Goal: Information Seeking & Learning: Learn about a topic

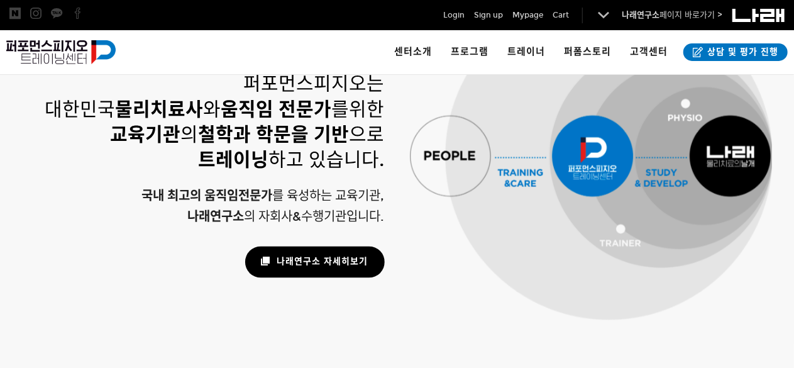
scroll to position [767, 0]
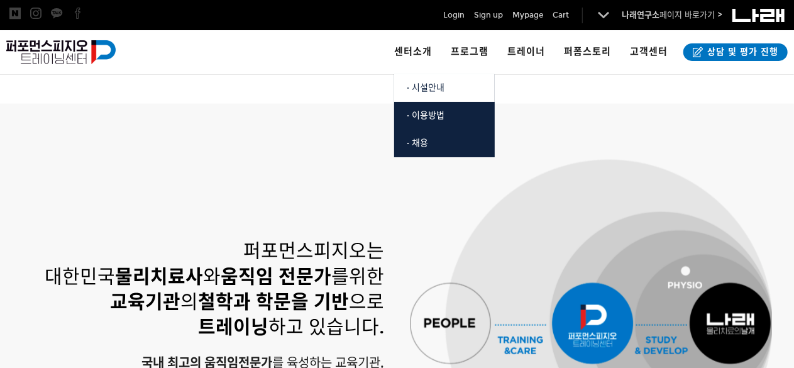
click at [434, 89] on span "· 시설안내" at bounding box center [426, 87] width 38 height 11
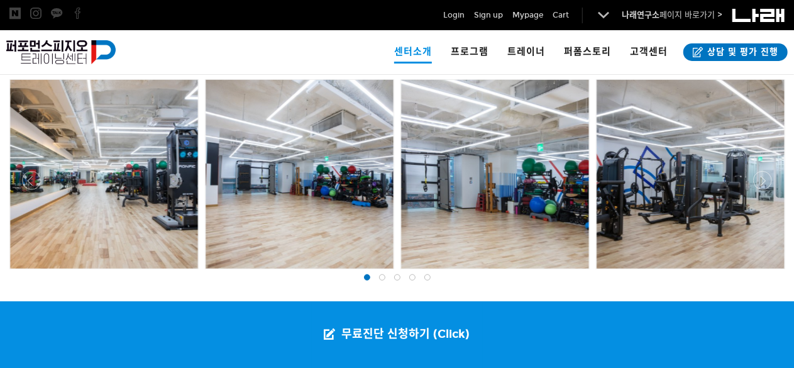
scroll to position [314, 0]
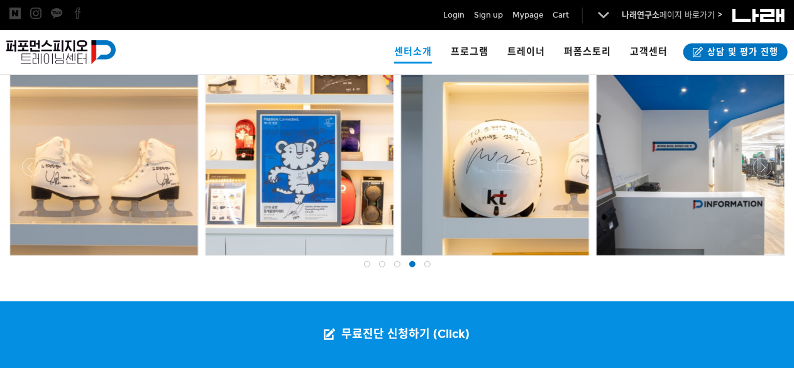
click at [415, 264] on span at bounding box center [412, 264] width 6 height 6
click at [428, 265] on span at bounding box center [428, 264] width 6 height 6
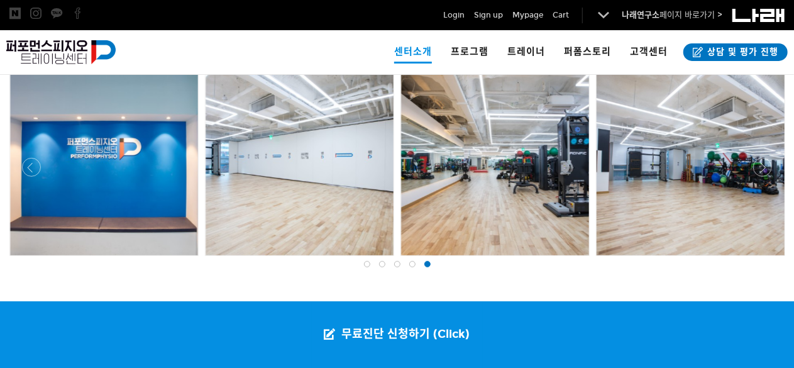
click at [428, 265] on span at bounding box center [428, 264] width 6 height 6
click at [369, 265] on div at bounding box center [367, 264] width 15 height 13
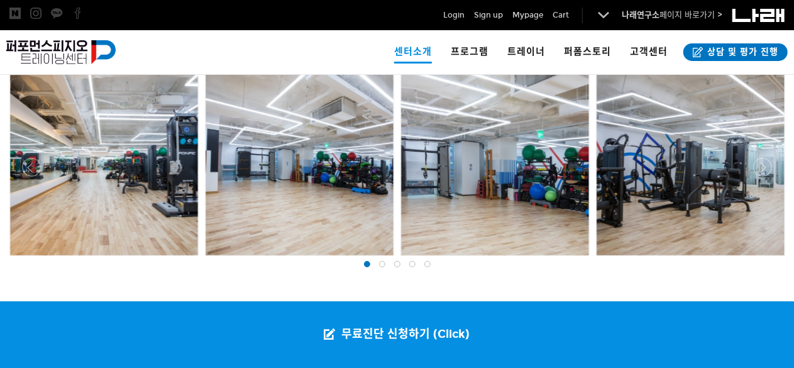
click at [381, 264] on span at bounding box center [382, 264] width 6 height 6
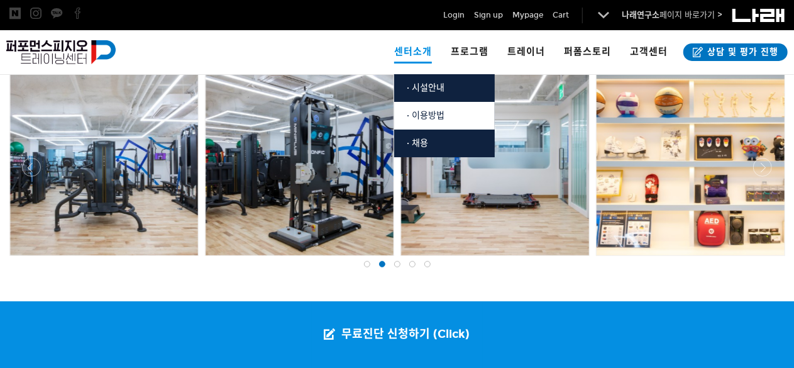
click at [433, 119] on span "· 이용방법" at bounding box center [426, 115] width 38 height 11
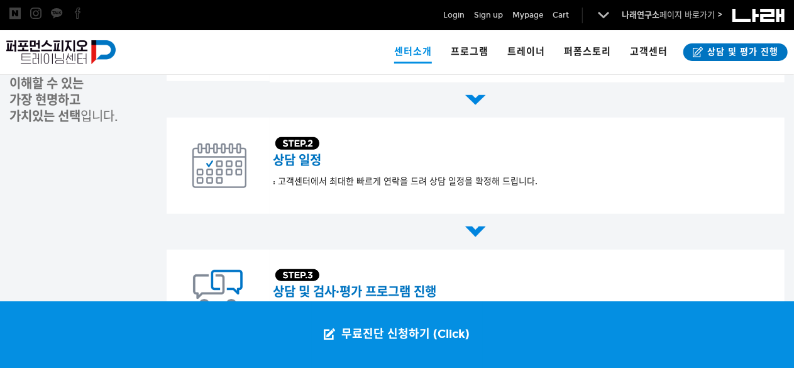
scroll to position [88, 0]
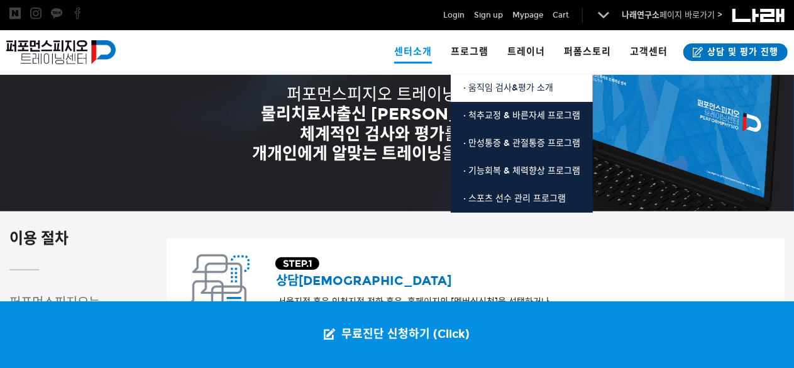
click at [503, 87] on span "· 움직임 검사&평가 소개" at bounding box center [509, 87] width 90 height 11
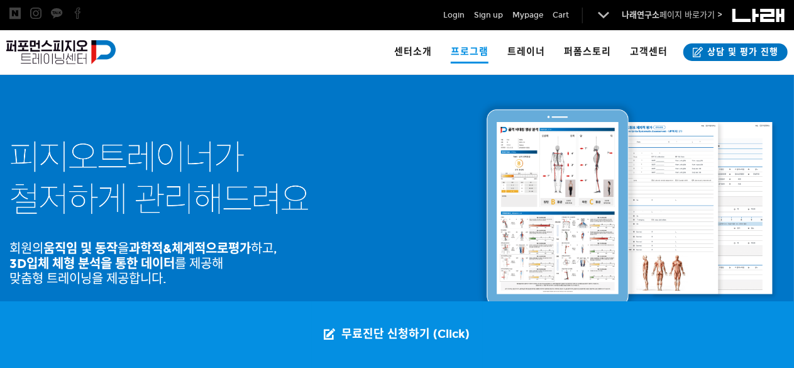
scroll to position [314, 0]
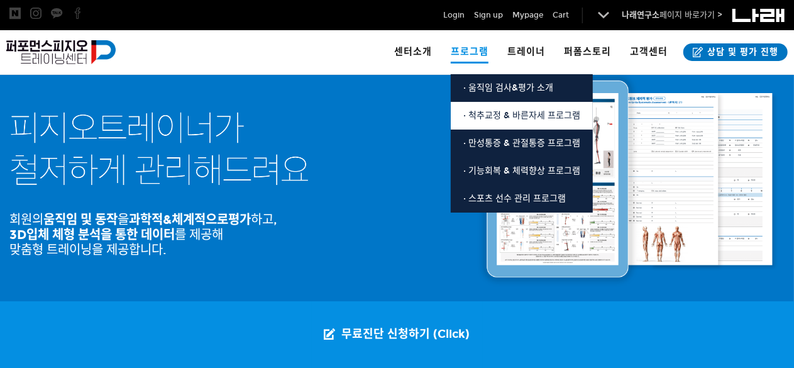
click at [502, 113] on span "· 척추교정 & 바른자세 프로그램" at bounding box center [522, 115] width 117 height 11
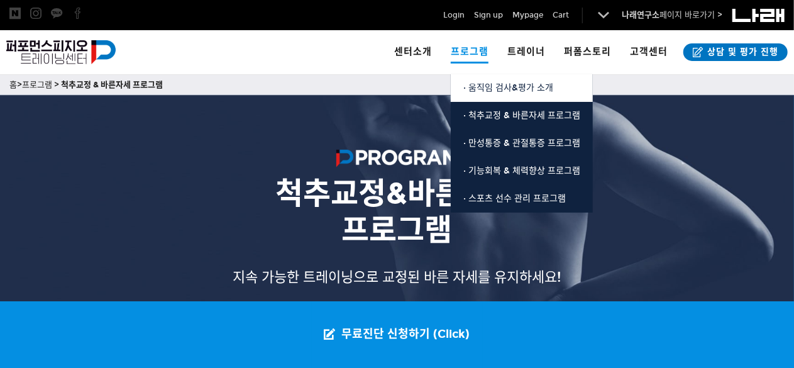
click at [497, 86] on span "· 움직임 검사&평가 소개" at bounding box center [509, 87] width 90 height 11
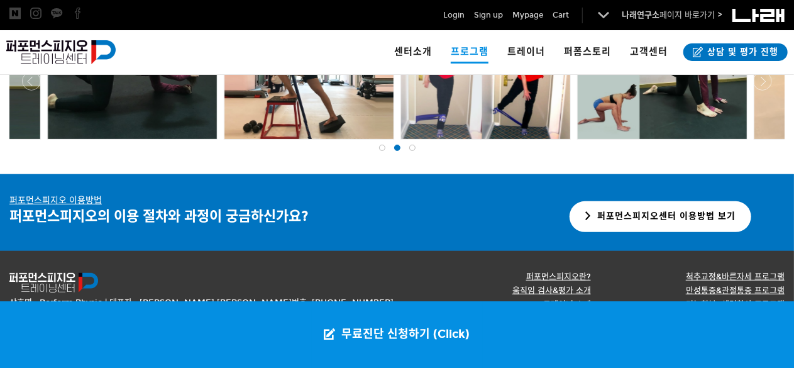
scroll to position [2235, 0]
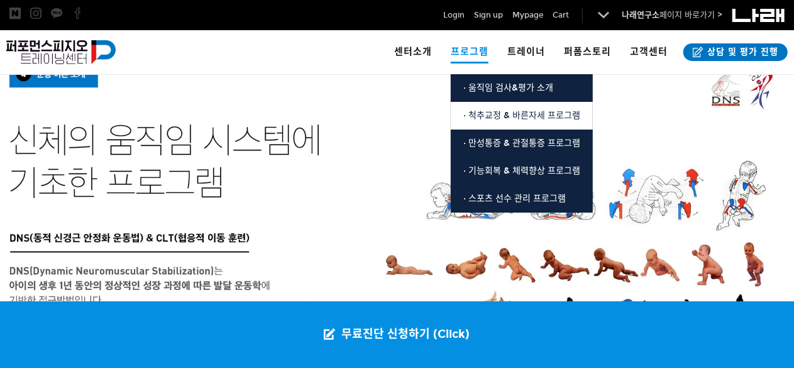
click at [504, 113] on span "· 척추교정 & 바른자세 프로그램" at bounding box center [522, 115] width 117 height 11
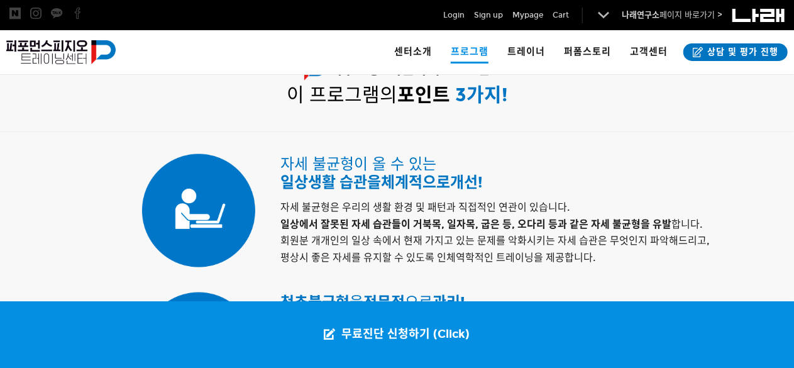
scroll to position [629, 0]
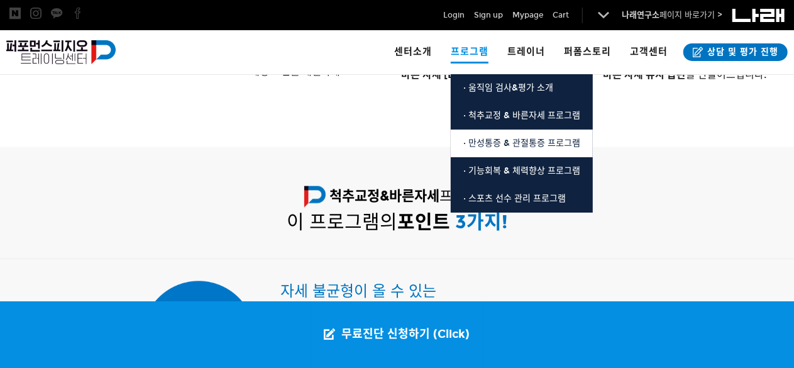
click at [517, 143] on span "· 만성통증 & 관절통증 프로그램" at bounding box center [522, 143] width 117 height 11
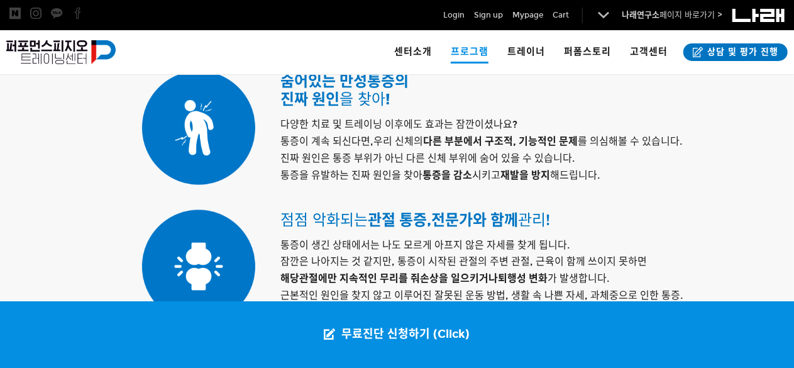
scroll to position [503, 0]
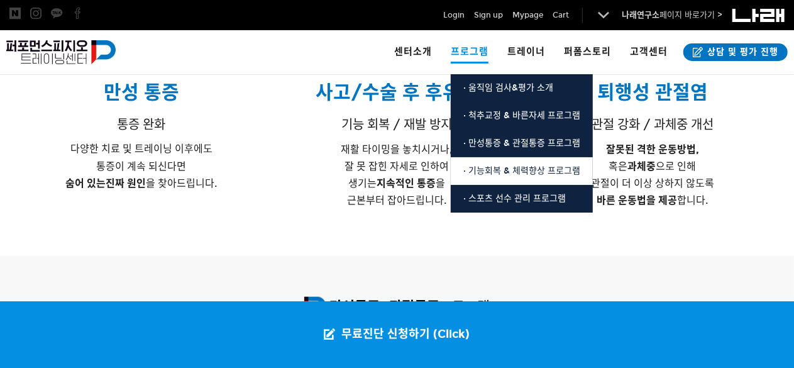
click at [493, 170] on span "· 기능회복 & 체력향상 프로그램" at bounding box center [522, 170] width 117 height 11
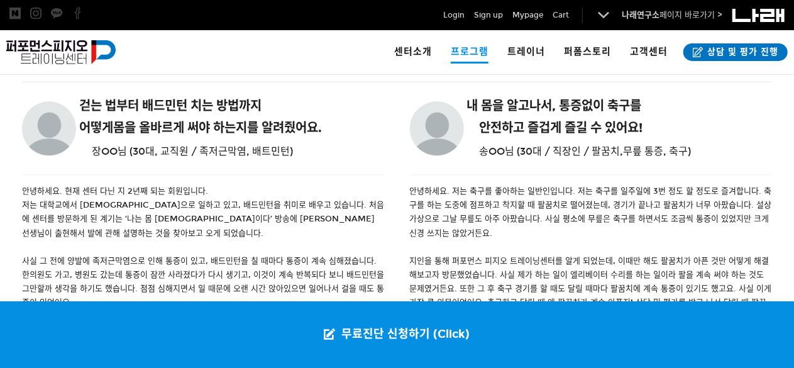
scroll to position [1635, 0]
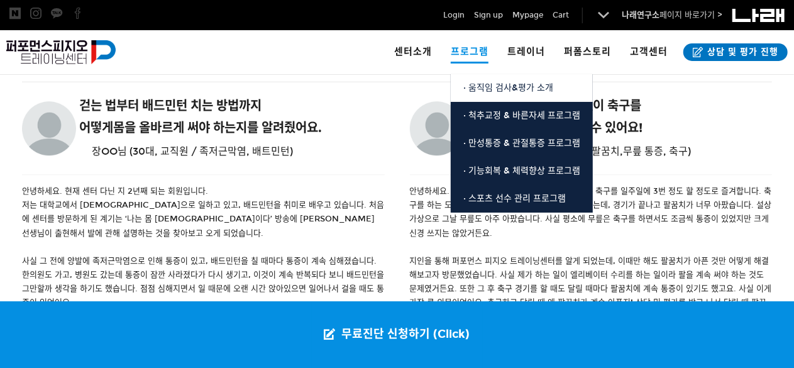
click at [502, 87] on span "· 움직임 검사&평가 소개" at bounding box center [509, 87] width 90 height 11
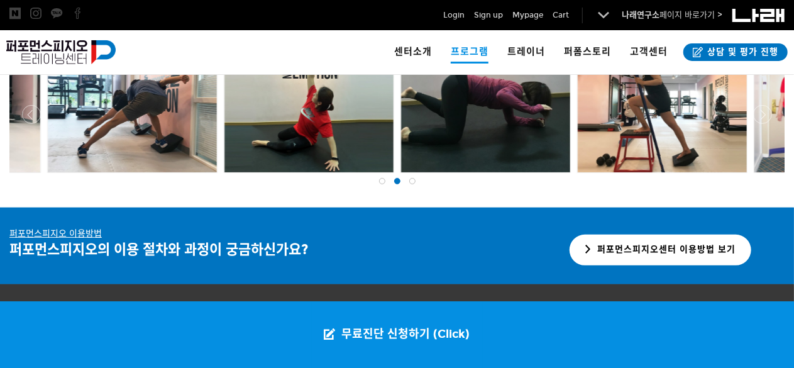
scroll to position [2612, 0]
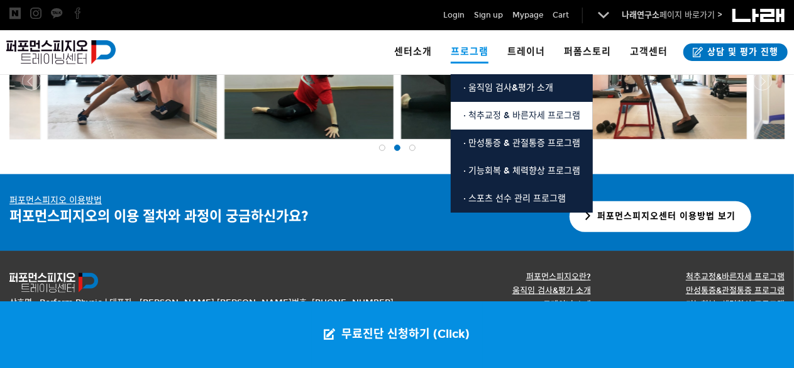
click at [504, 121] on link "· 척추교정 & 바른자세 프로그램" at bounding box center [522, 116] width 142 height 28
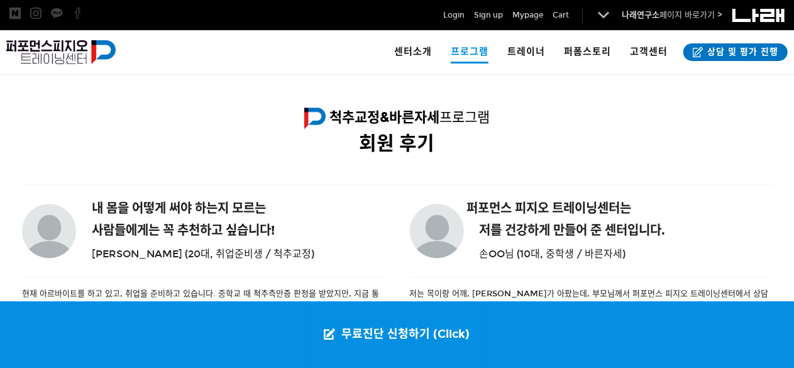
scroll to position [1540, 0]
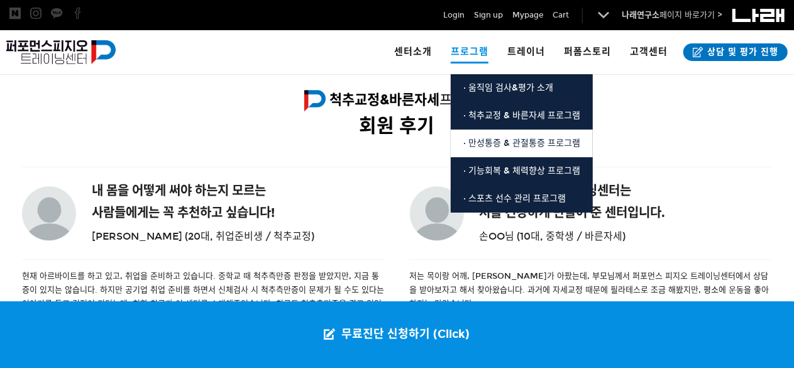
click at [497, 140] on span "· 만성통증 & 관절통증 프로그램" at bounding box center [522, 143] width 117 height 11
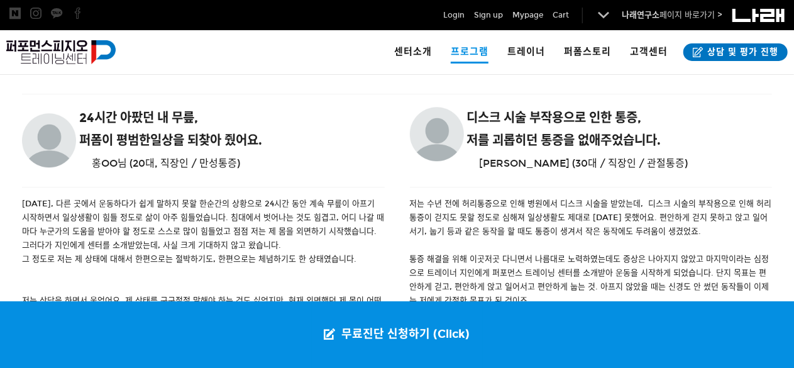
scroll to position [1321, 0]
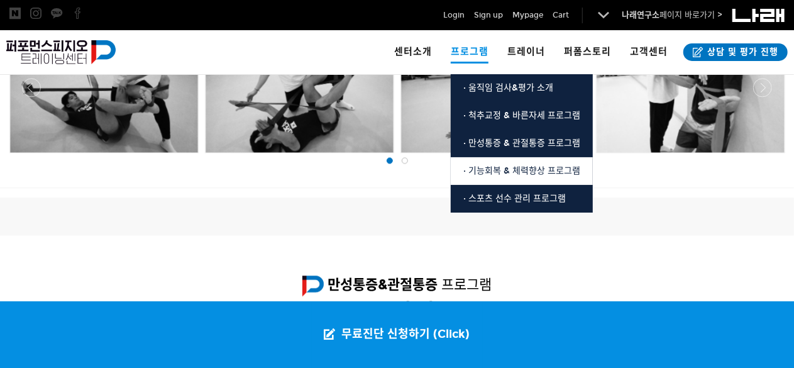
click at [501, 170] on span "· 기능회복 & 체력향상 프로그램" at bounding box center [522, 170] width 117 height 11
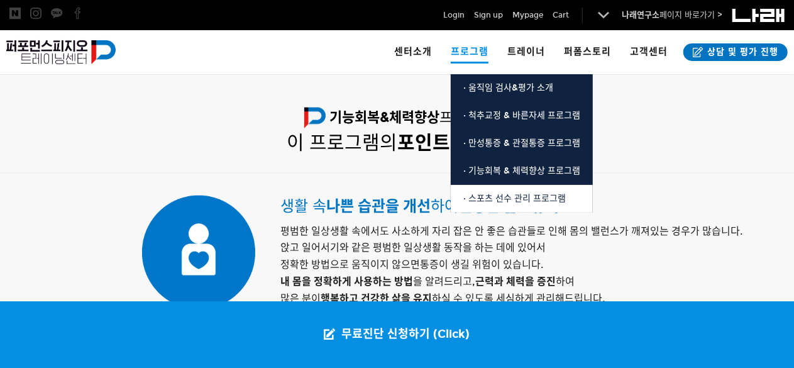
click at [508, 199] on span "· 스포츠 선수 관리 프로그램" at bounding box center [515, 198] width 103 height 11
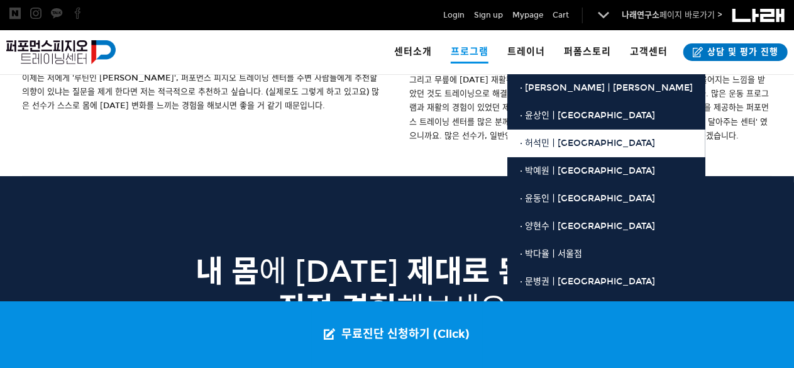
scroll to position [1761, 0]
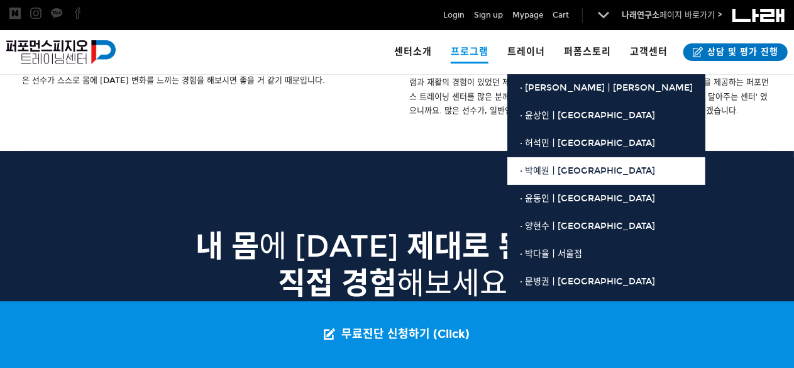
click at [553, 177] on link "· 박예원ㅣ[GEOGRAPHIC_DATA]" at bounding box center [607, 171] width 198 height 28
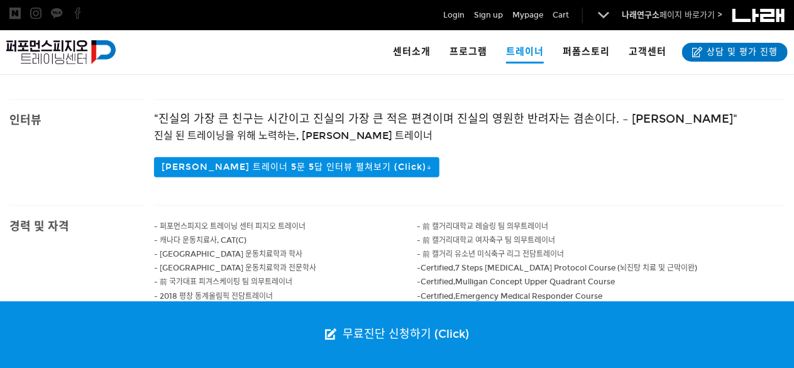
scroll to position [440, 0]
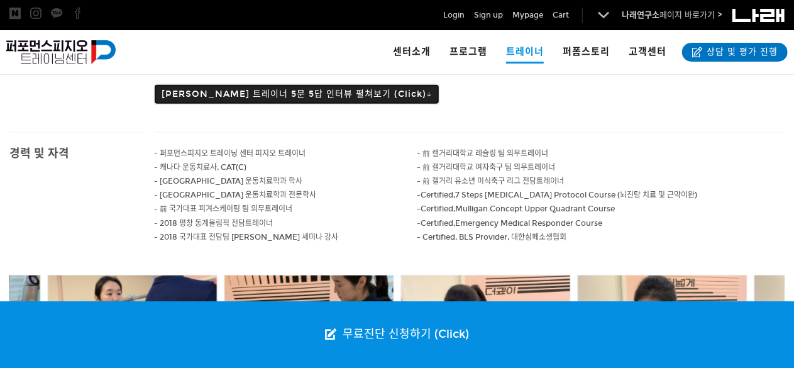
click at [267, 96] on button "박예원 트레이너 5문 5답 인터뷰 펼쳐보기 (Click)↓" at bounding box center [297, 94] width 286 height 20
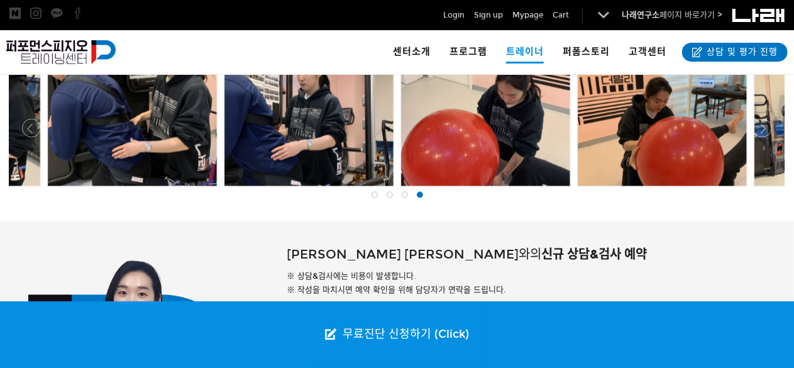
scroll to position [1006, 0]
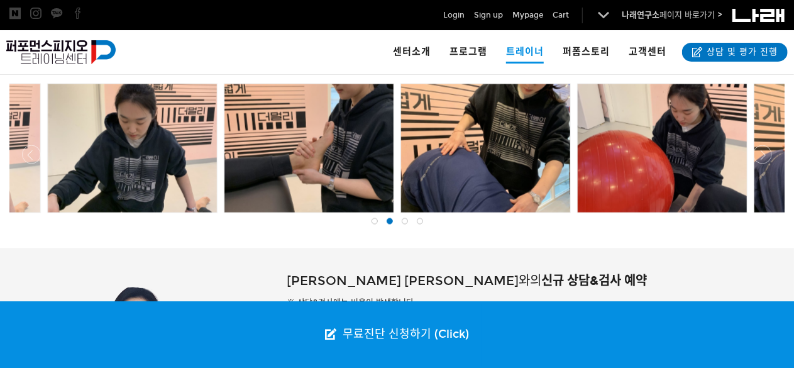
click at [766, 216] on div at bounding box center [397, 216] width 782 height 0
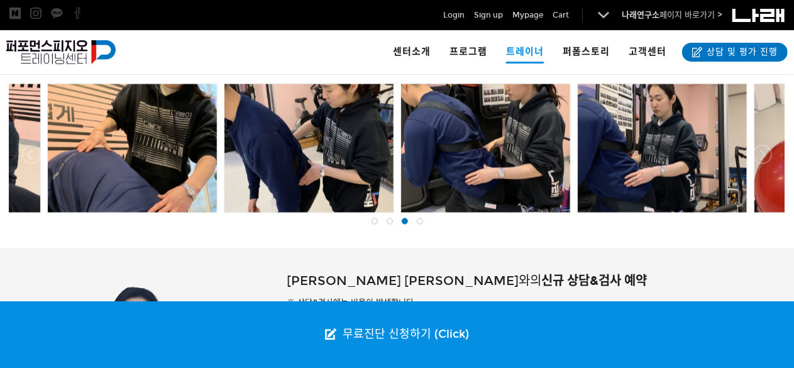
click at [765, 216] on div at bounding box center [397, 216] width 782 height 0
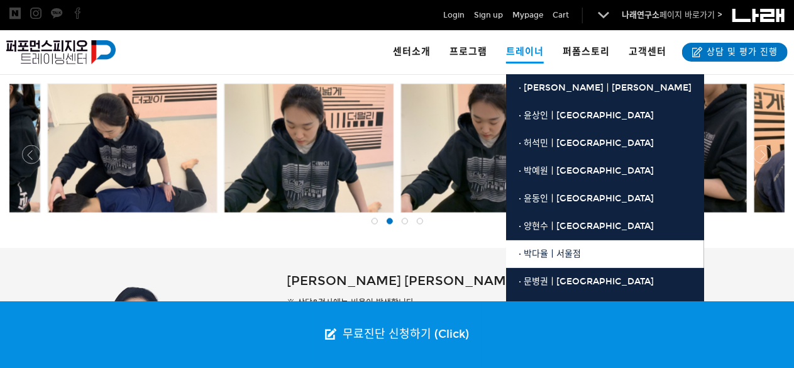
click at [546, 253] on span "· 박다율ㅣ서울점" at bounding box center [550, 253] width 62 height 11
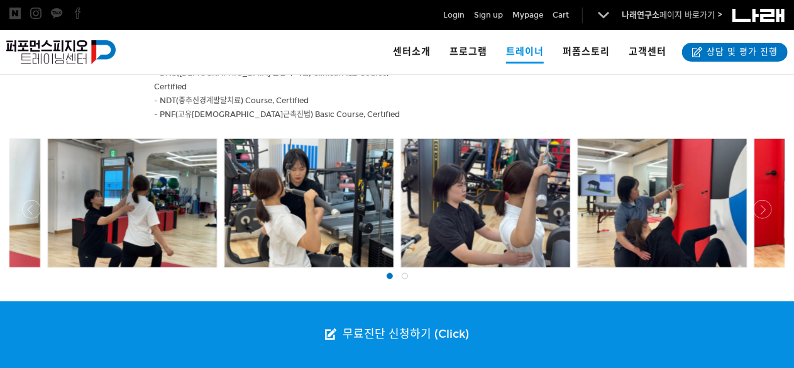
scroll to position [566, 0]
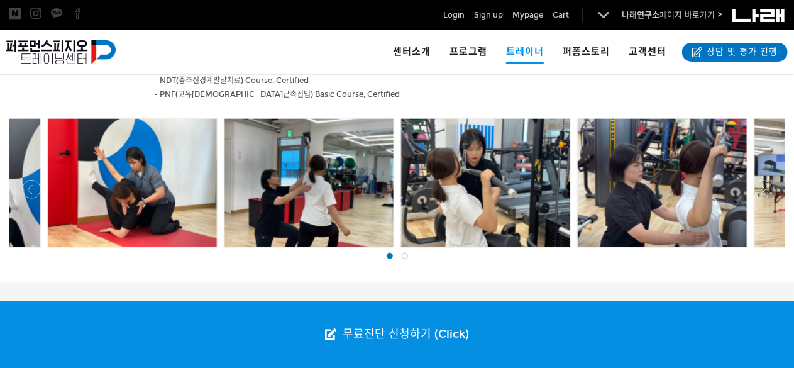
click at [404, 253] on span at bounding box center [405, 256] width 6 height 6
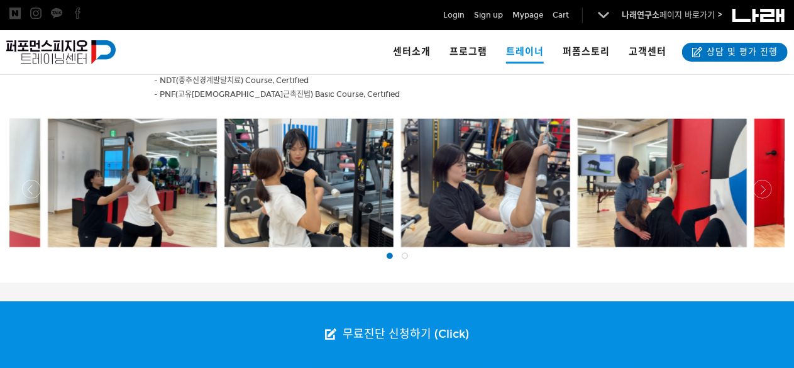
click at [767, 251] on div at bounding box center [397, 251] width 782 height 0
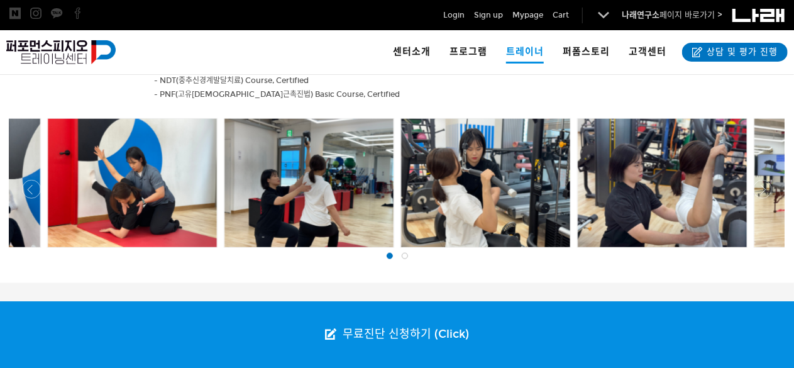
click at [767, 251] on div at bounding box center [397, 251] width 782 height 0
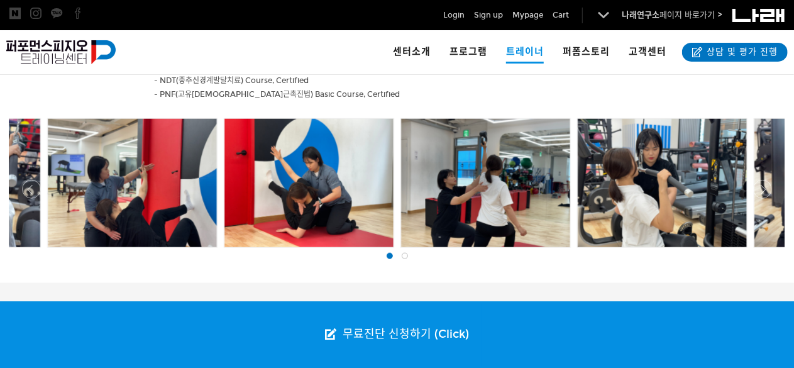
click at [767, 251] on div at bounding box center [397, 251] width 782 height 0
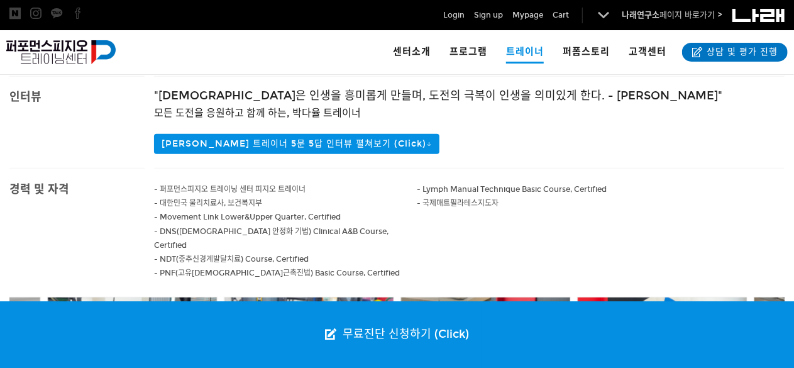
scroll to position [314, 0]
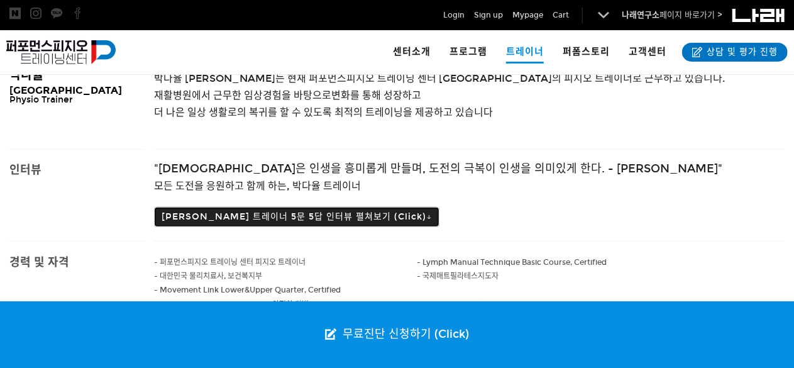
click at [284, 220] on button "박다율 트레이너 5문 5답 인터뷰 펼쳐보기 (Click)↓" at bounding box center [297, 217] width 286 height 20
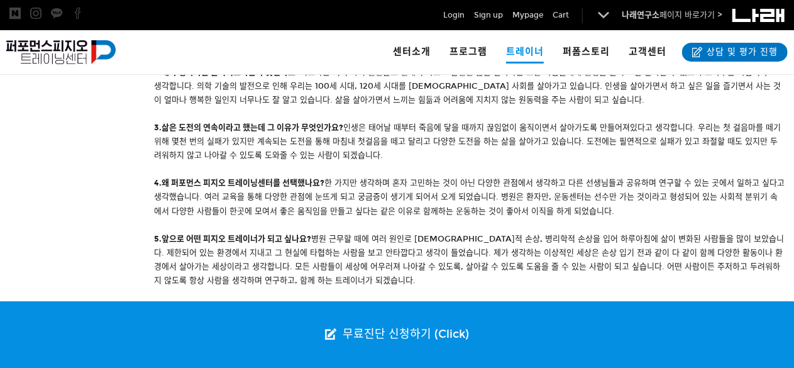
scroll to position [566, 0]
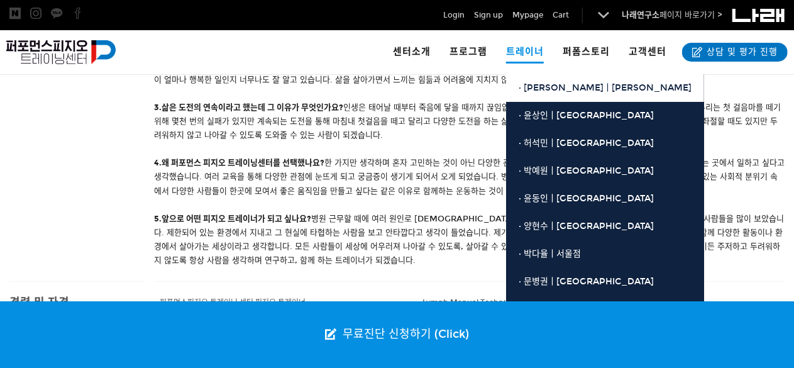
click at [548, 88] on span "· [PERSON_NAME]ㅣ[PERSON_NAME]" at bounding box center [605, 87] width 173 height 11
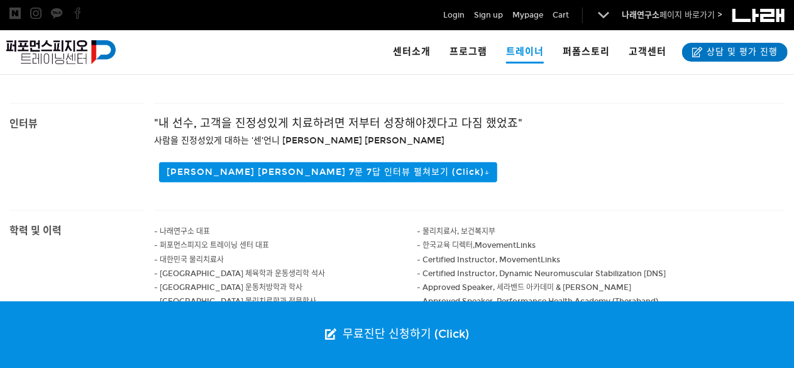
scroll to position [440, 0]
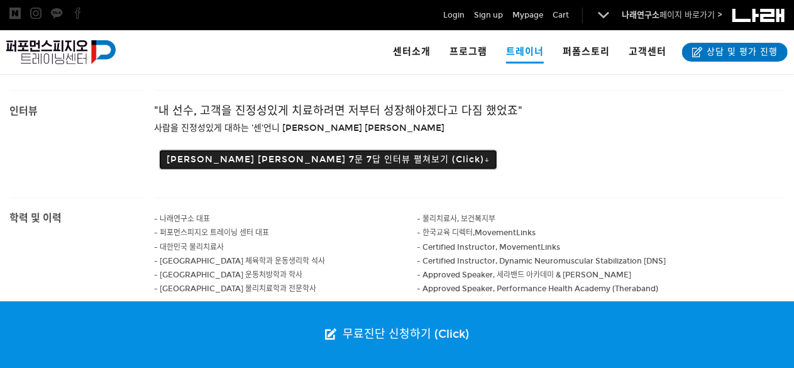
click at [233, 150] on button "[PERSON_NAME] [PERSON_NAME] 7문 7답 인터뷰 펼쳐보기 (Click)↓" at bounding box center [328, 160] width 338 height 20
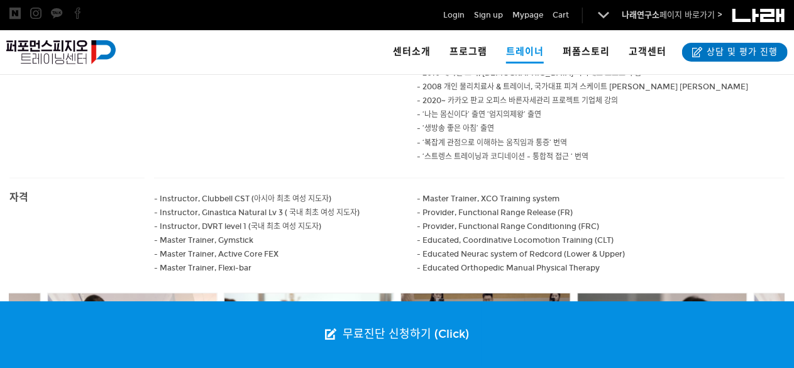
scroll to position [1258, 0]
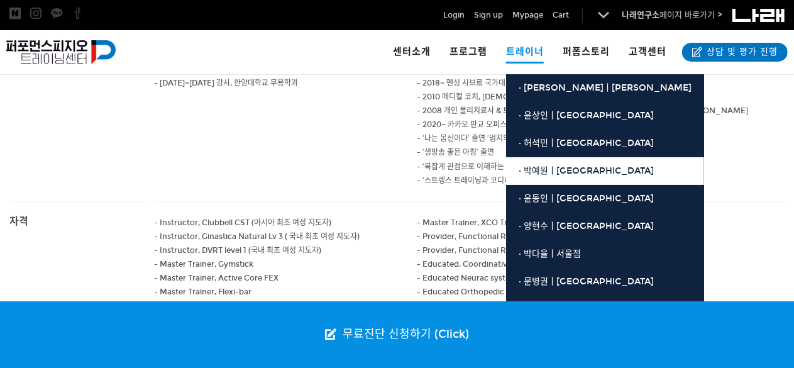
click at [559, 170] on span "· 박예원ㅣ[GEOGRAPHIC_DATA]" at bounding box center [586, 170] width 135 height 11
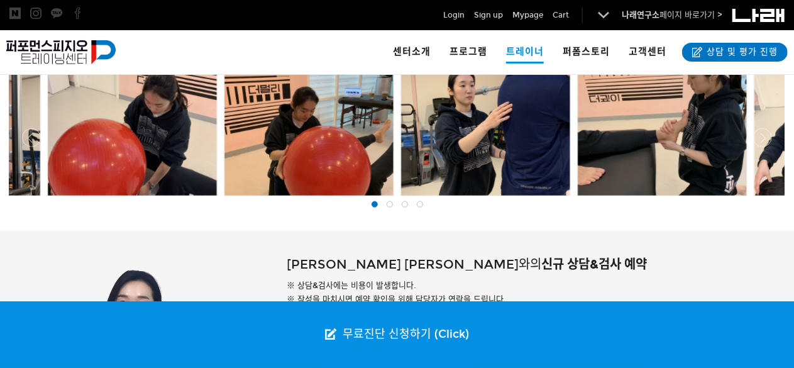
scroll to position [629, 0]
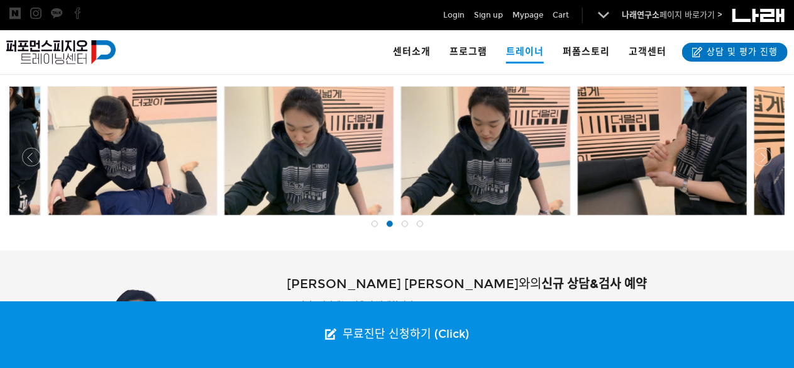
click at [766, 219] on div at bounding box center [397, 219] width 782 height 0
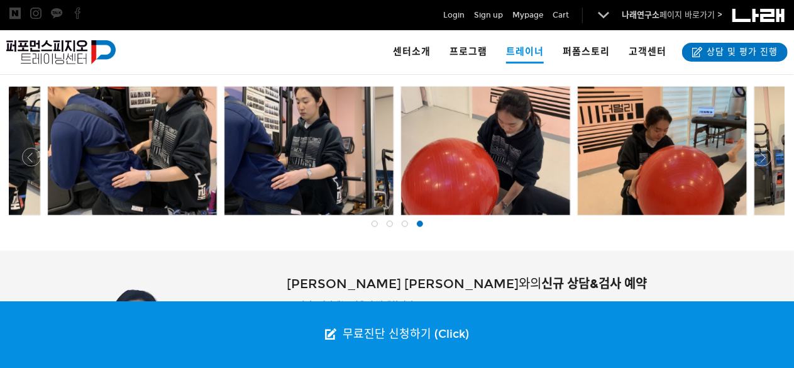
click at [374, 225] on span at bounding box center [375, 224] width 6 height 6
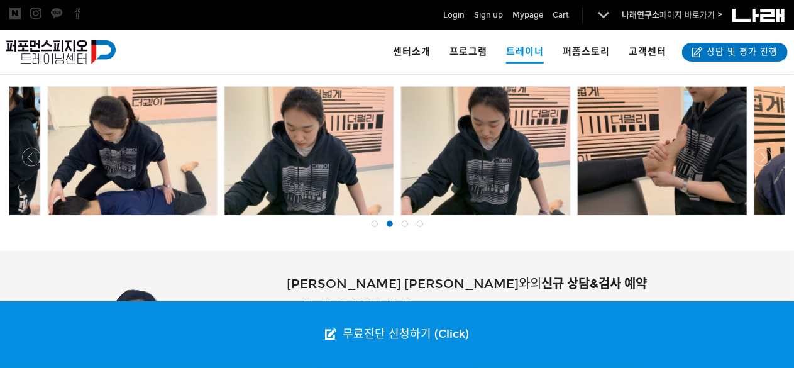
click at [405, 227] on span at bounding box center [405, 224] width 6 height 6
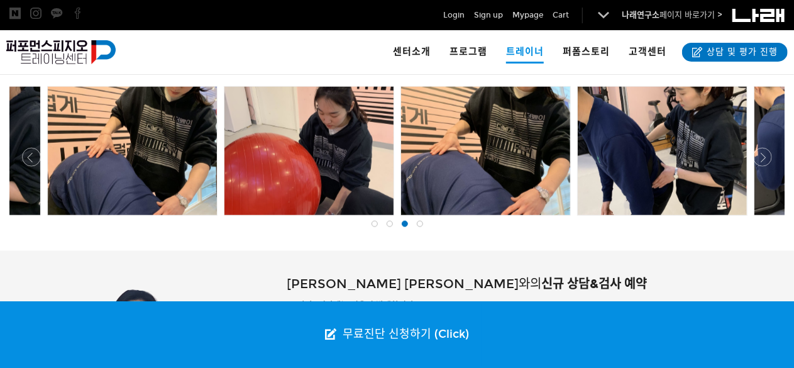
click at [418, 228] on div at bounding box center [420, 224] width 15 height 13
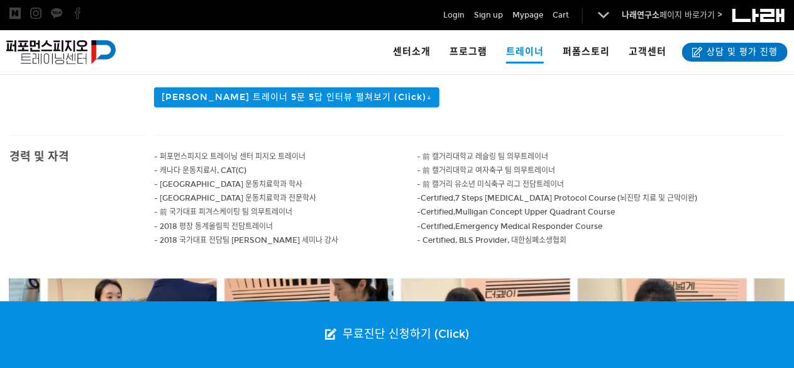
scroll to position [60, 0]
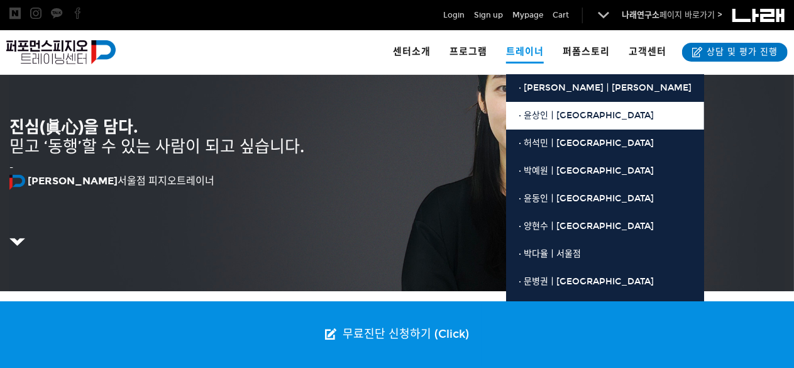
click at [538, 115] on span "· 윤상인ㅣ[GEOGRAPHIC_DATA]" at bounding box center [586, 115] width 135 height 11
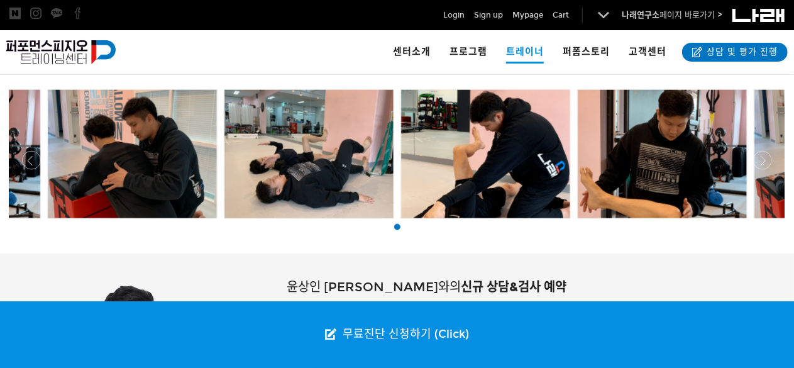
scroll to position [629, 0]
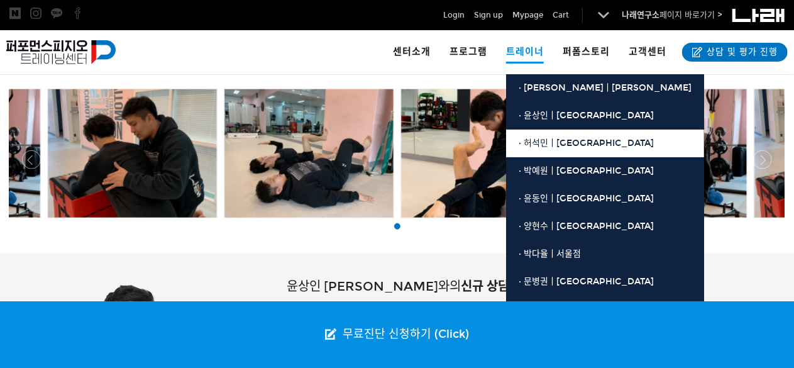
click at [548, 146] on span "· 허석민ㅣ[GEOGRAPHIC_DATA]" at bounding box center [586, 143] width 135 height 11
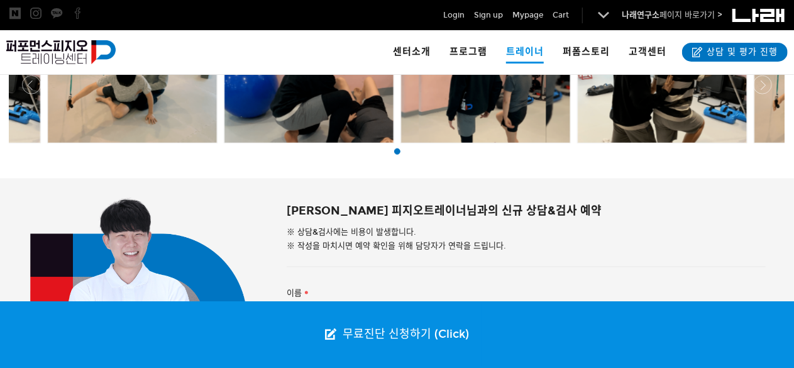
scroll to position [440, 0]
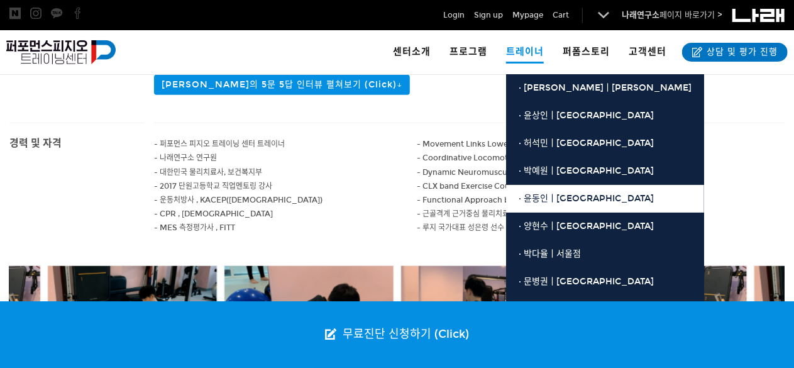
click at [555, 201] on span "· 윤동인ㅣ[GEOGRAPHIC_DATA]" at bounding box center [586, 198] width 135 height 11
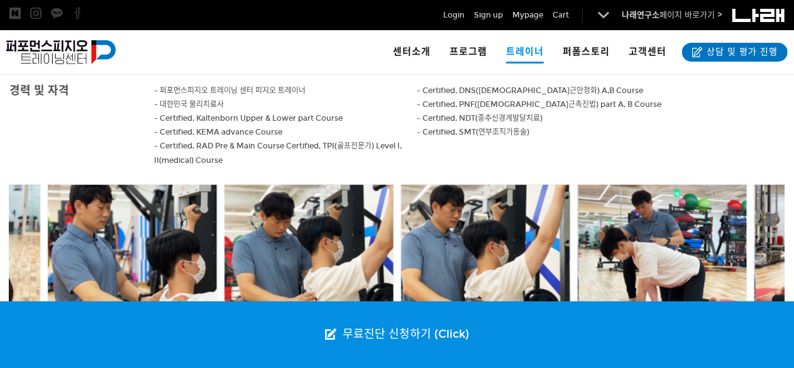
scroll to position [566, 0]
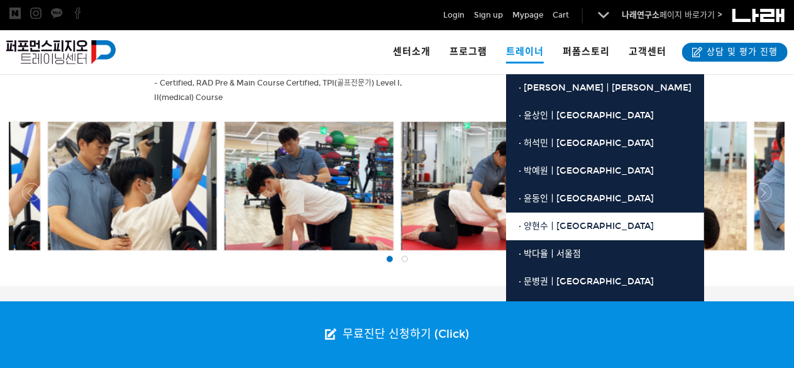
click at [545, 225] on span "· 양현수ㅣ[GEOGRAPHIC_DATA]" at bounding box center [586, 226] width 135 height 11
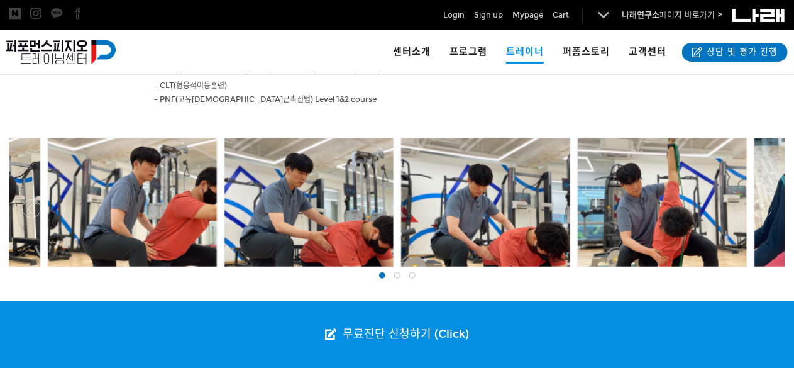
scroll to position [566, 0]
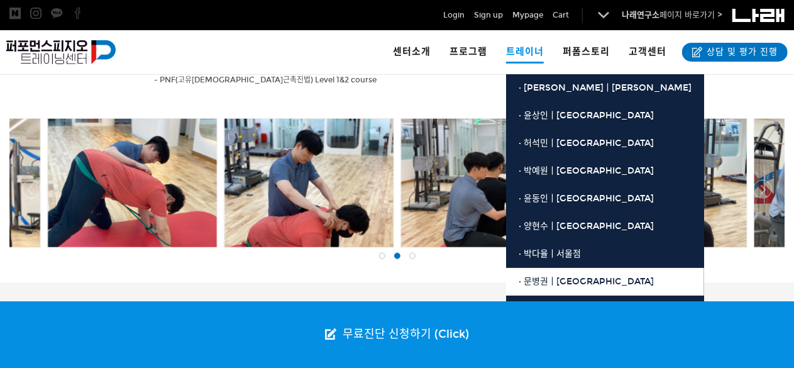
click at [542, 277] on span "· 문병권ㅣ[GEOGRAPHIC_DATA]" at bounding box center [586, 281] width 135 height 11
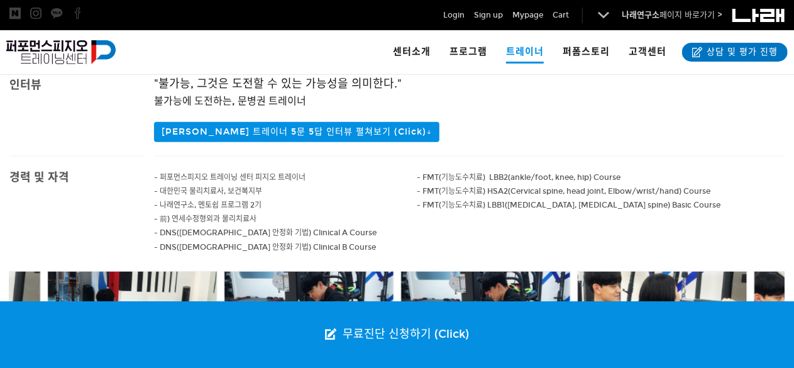
scroll to position [503, 0]
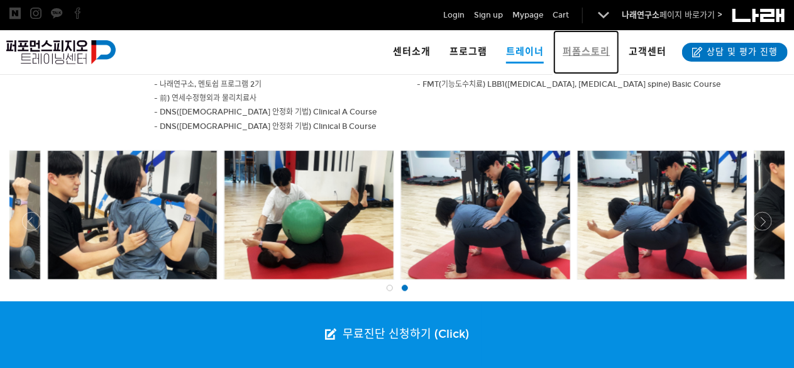
click at [584, 56] on span "퍼폼스토리" at bounding box center [586, 51] width 47 height 11
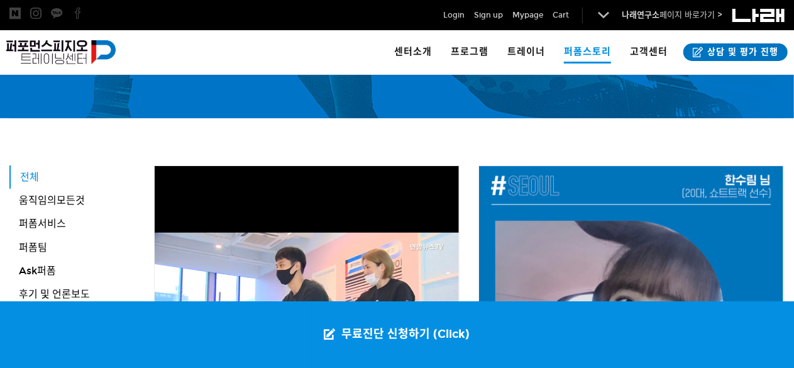
scroll to position [314, 0]
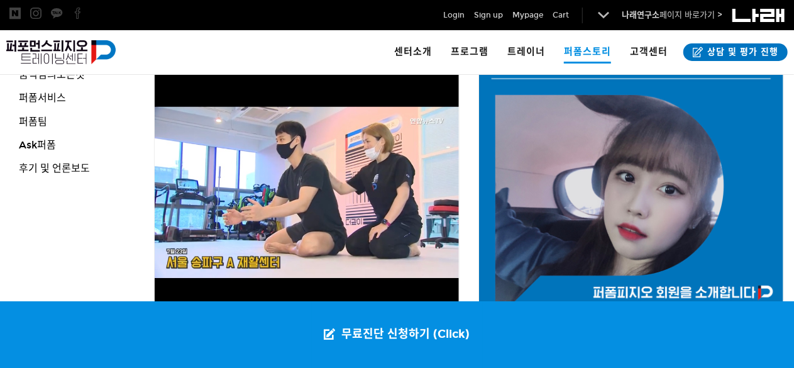
click at [314, 183] on img at bounding box center [307, 192] width 304 height 304
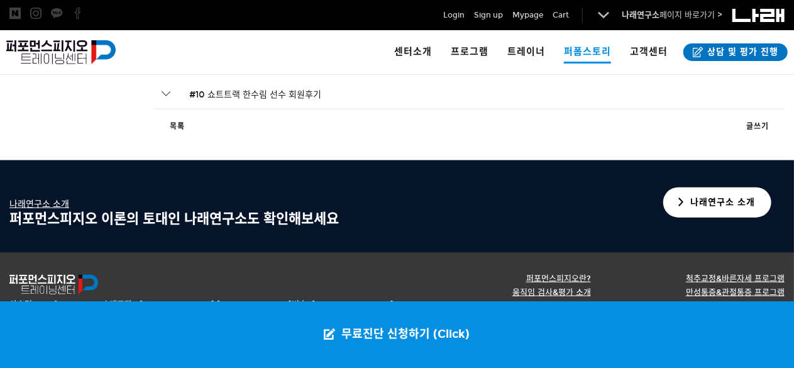
scroll to position [2886, 0]
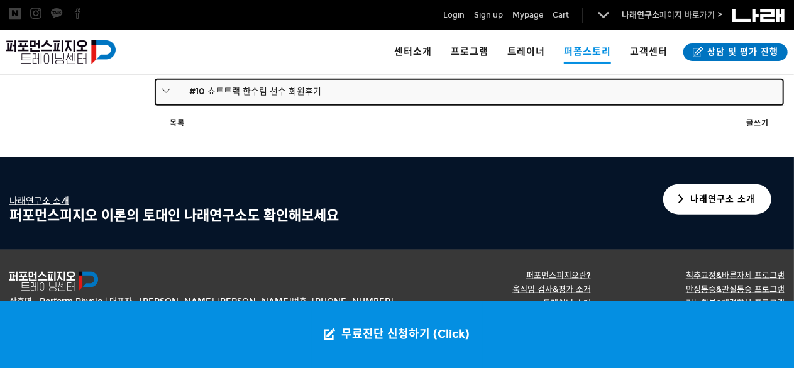
click at [269, 87] on span "#10 쇼트트랙 한수림 선수 회원후기" at bounding box center [245, 90] width 151 height 13
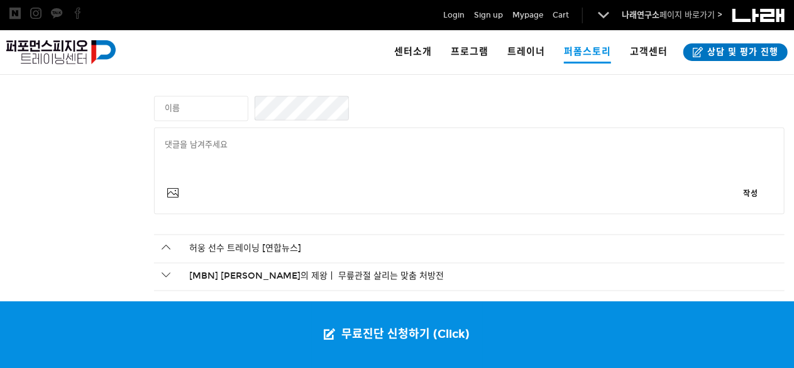
scroll to position [5959, 0]
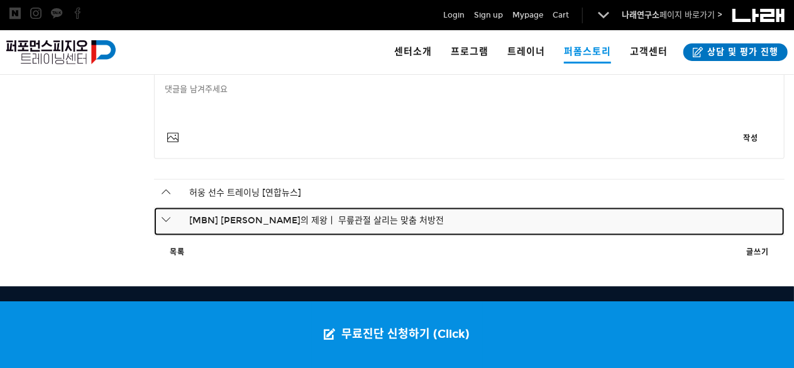
click at [333, 223] on span "[MBN] [PERSON_NAME]의 제왕ㅣ 무릎관절 살리는 맞춤 처방전" at bounding box center [307, 220] width 274 height 13
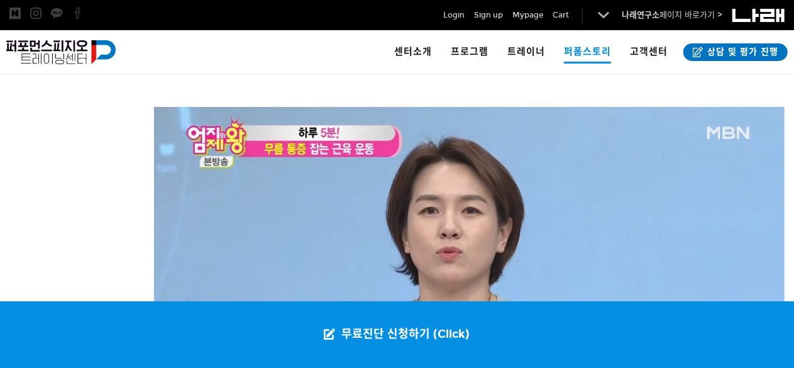
scroll to position [4774, 0]
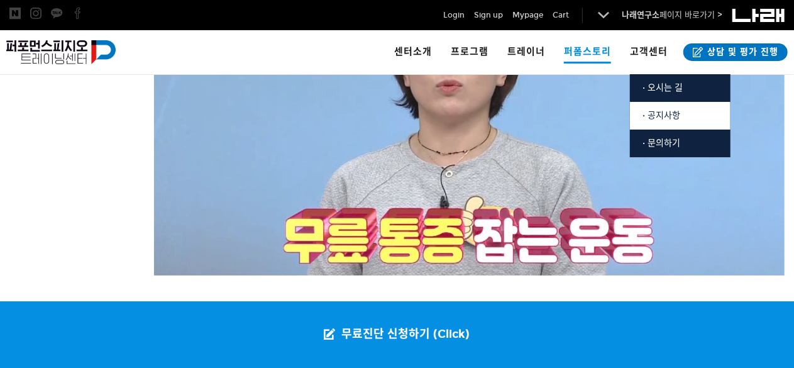
click at [665, 114] on span "· 공지사항" at bounding box center [662, 115] width 38 height 11
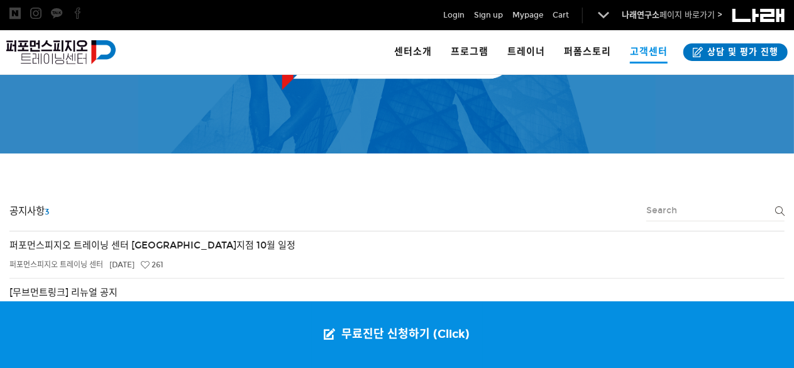
scroll to position [63, 0]
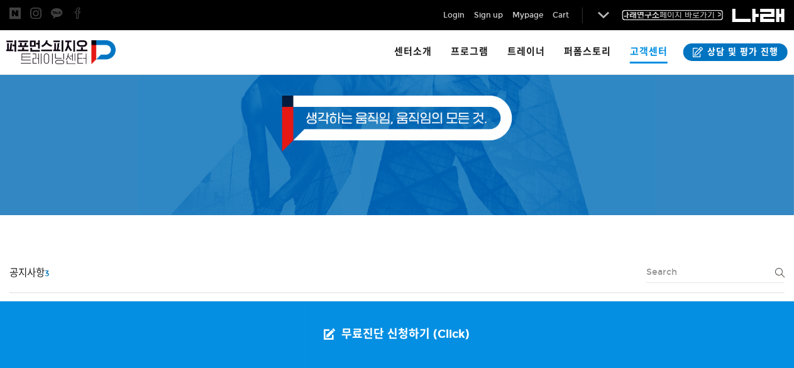
click at [678, 13] on link "나래연구소 페이지 바로가기 >" at bounding box center [673, 15] width 101 height 10
